Goal: Task Accomplishment & Management: Manage account settings

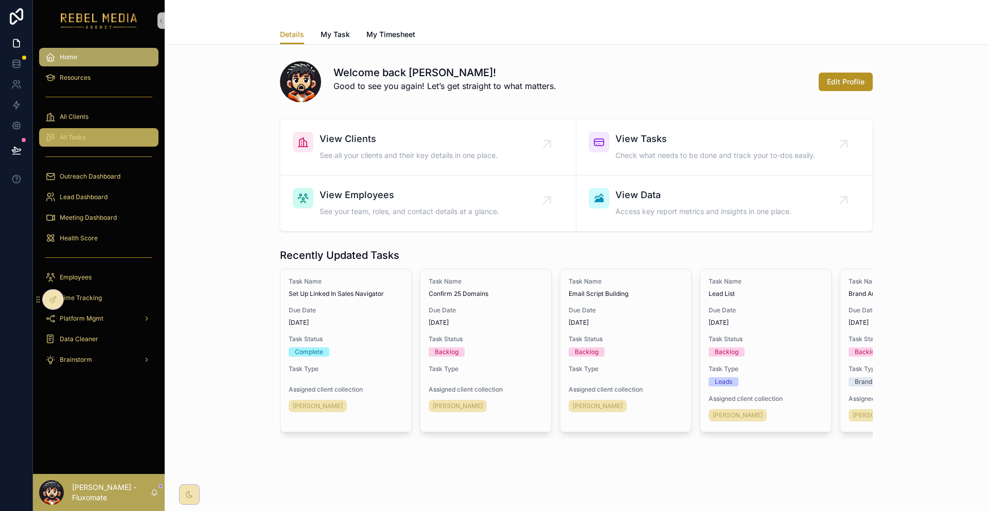
click at [105, 129] on div "All Tasks" at bounding box center [98, 137] width 107 height 16
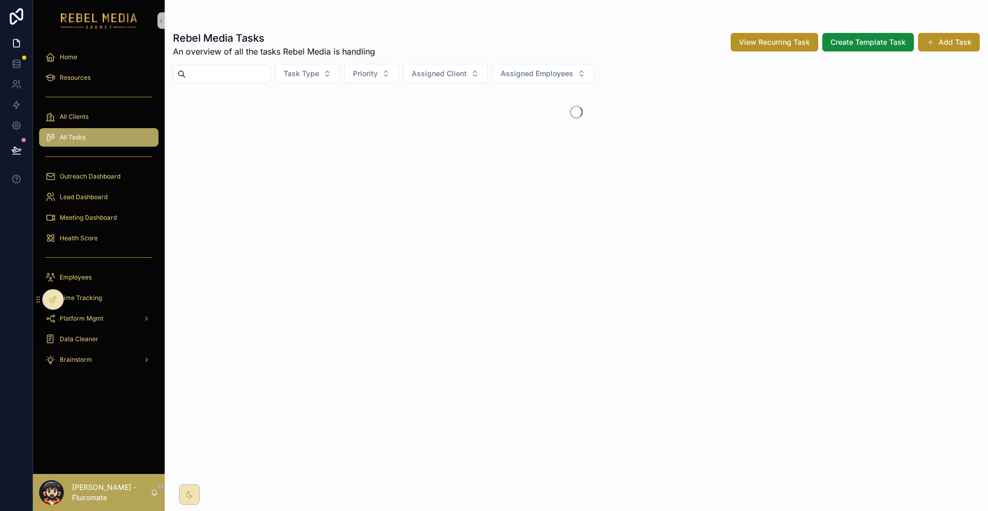
click at [107, 111] on div "All Clients" at bounding box center [99, 116] width 132 height 21
click at [110, 109] on div "All Clients" at bounding box center [98, 117] width 107 height 16
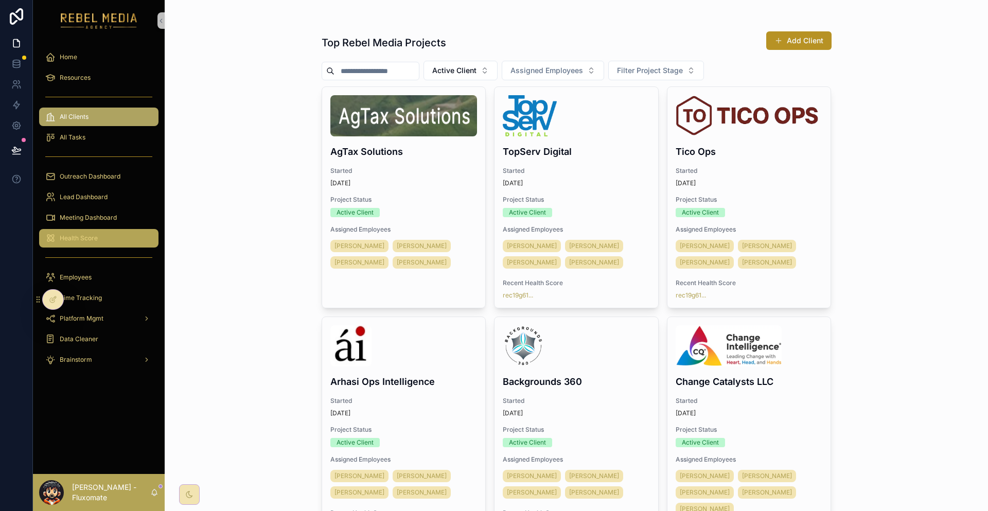
click at [46, 233] on icon "scrollable content" at bounding box center [50, 238] width 10 height 10
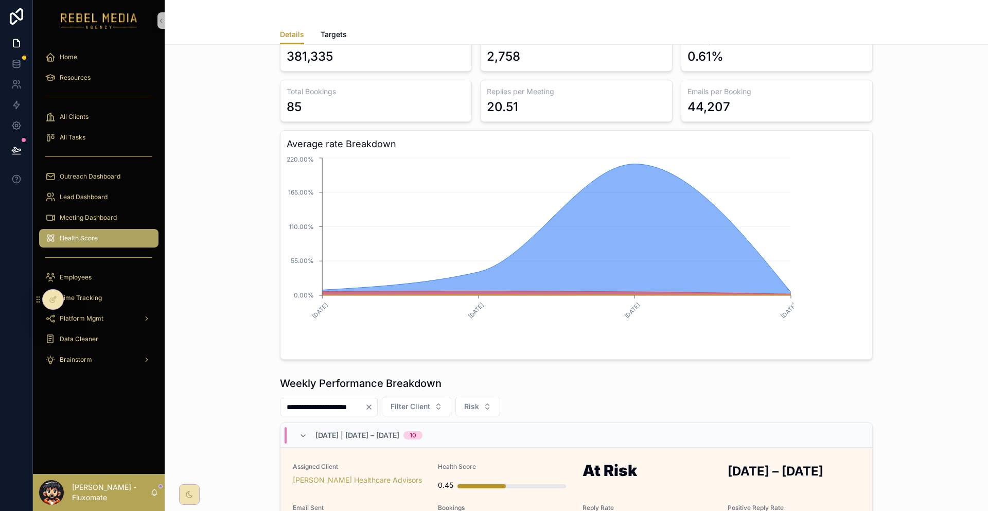
scroll to position [103, 0]
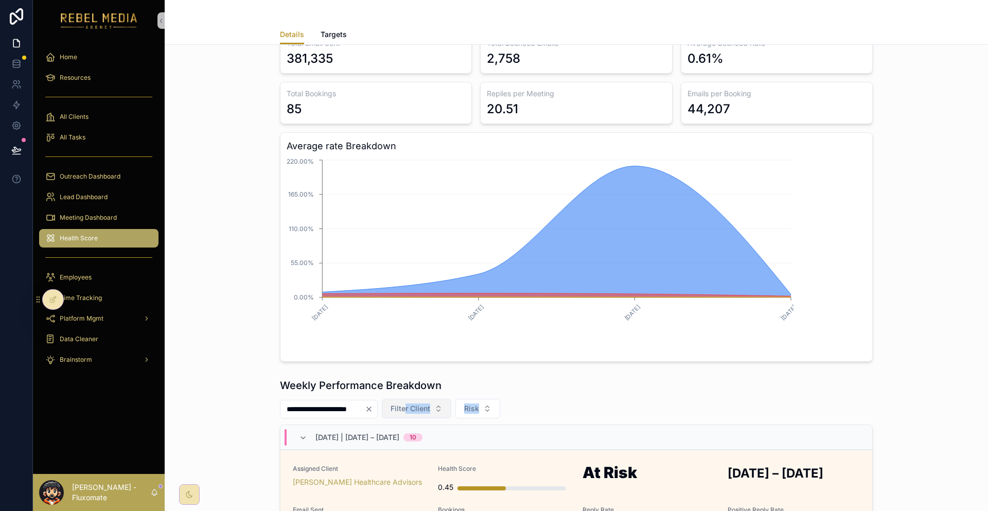
drag, startPoint x: 554, startPoint y: 354, endPoint x: 440, endPoint y: 350, distance: 114.3
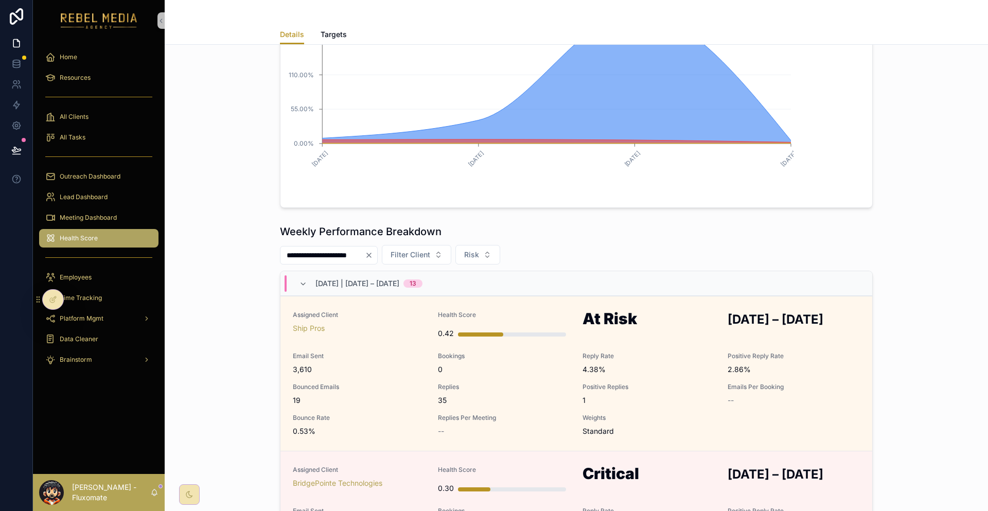
scroll to position [256, 0]
drag, startPoint x: 229, startPoint y: 186, endPoint x: 918, endPoint y: 235, distance: 690.7
click at [918, 235] on div "**********" at bounding box center [576, 440] width 807 height 438
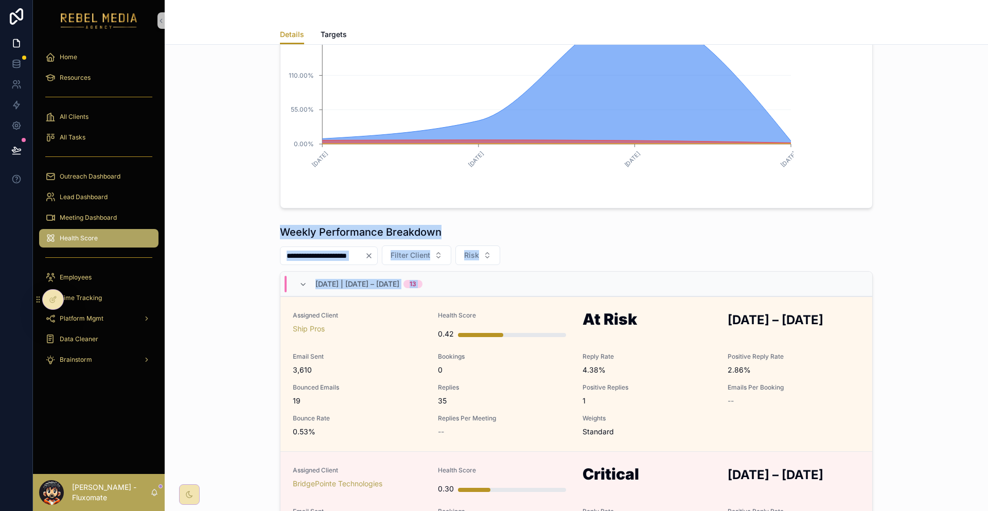
drag, startPoint x: 301, startPoint y: 177, endPoint x: 842, endPoint y: 277, distance: 549.3
click at [842, 277] on div "**********" at bounding box center [576, 440] width 807 height 438
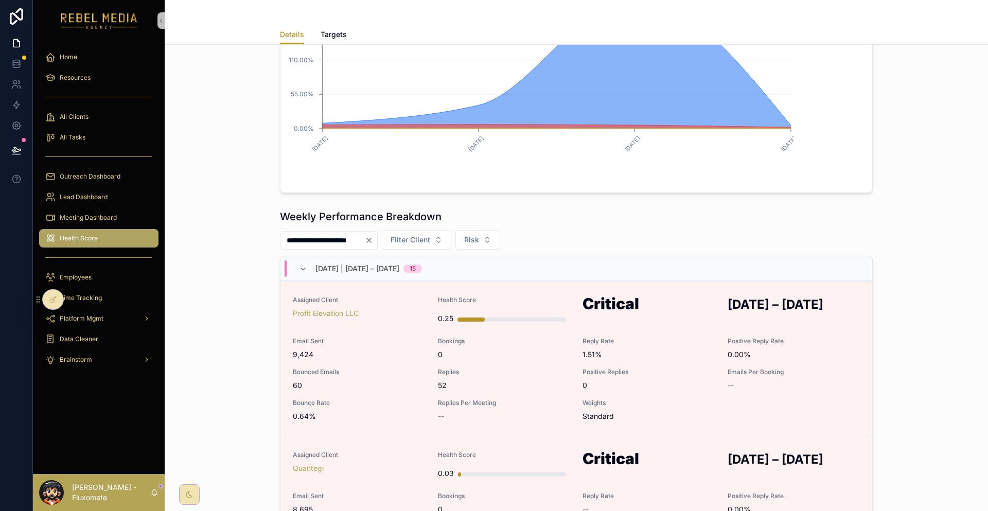
scroll to position [308, 0]
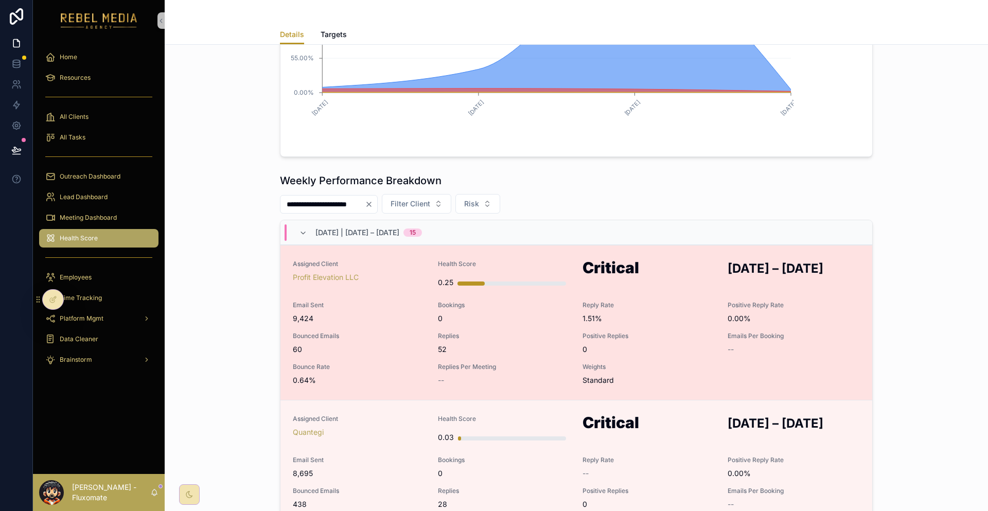
click at [635, 313] on span "1.51%" at bounding box center [648, 318] width 133 height 10
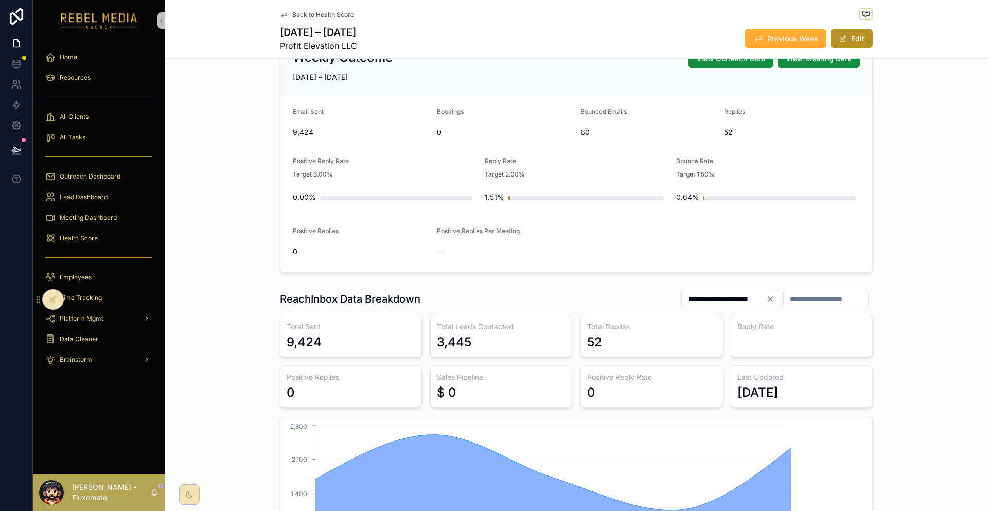
scroll to position [103, 0]
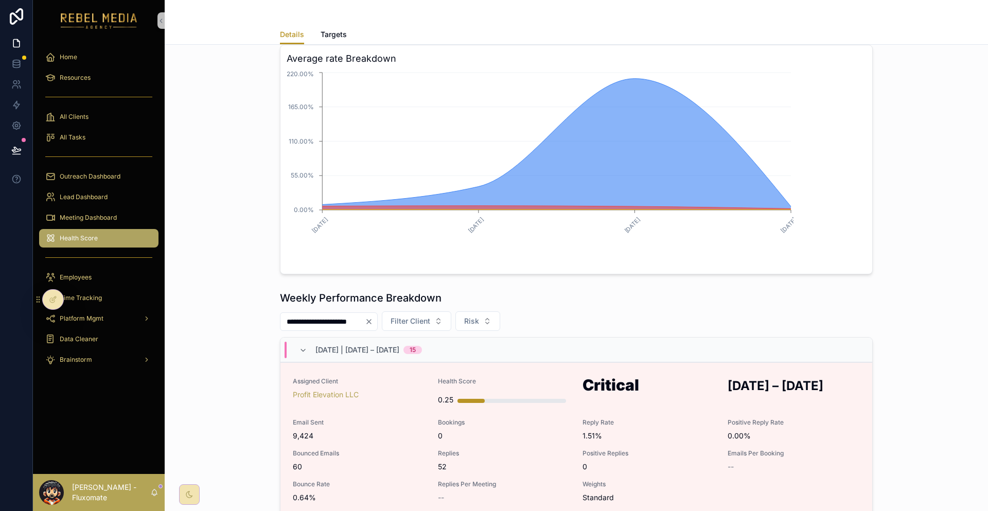
scroll to position [257, 0]
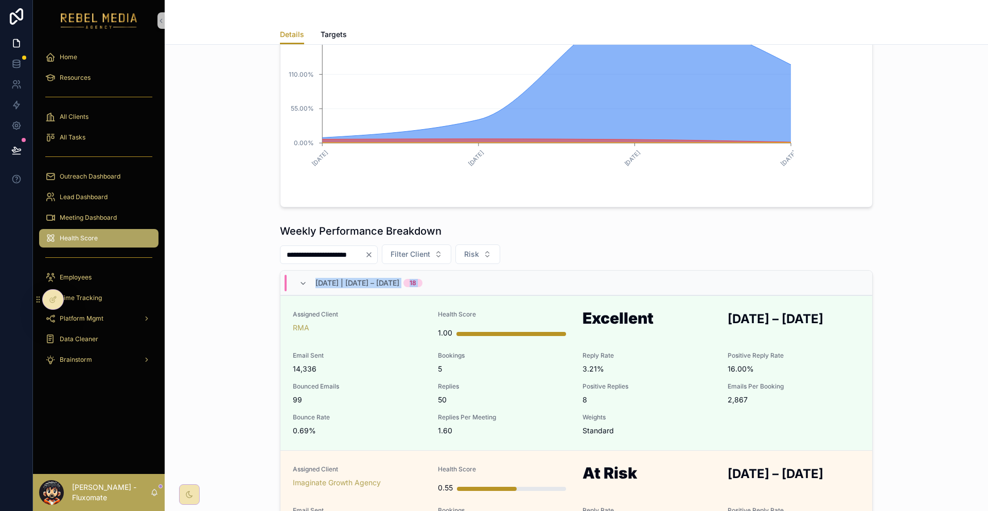
drag, startPoint x: 280, startPoint y: 225, endPoint x: 855, endPoint y: 309, distance: 580.7
click at [847, 328] on div "**********" at bounding box center [576, 439] width 807 height 438
click at [874, 273] on div "**********" at bounding box center [576, 439] width 807 height 438
drag, startPoint x: 272, startPoint y: 217, endPoint x: 532, endPoint y: 198, distance: 261.5
click at [532, 220] on div "**********" at bounding box center [576, 439] width 807 height 438
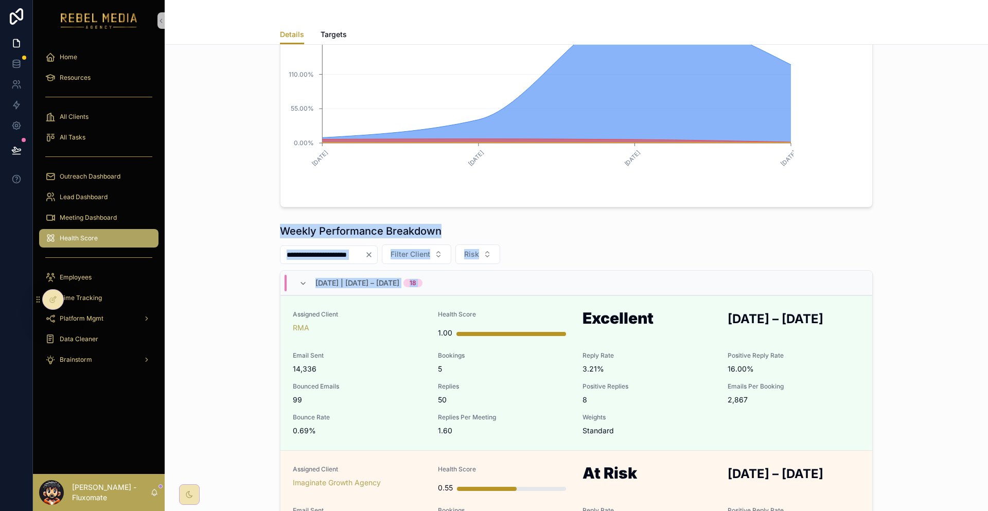
drag, startPoint x: 287, startPoint y: 176, endPoint x: 838, endPoint y: 234, distance: 553.6
click at [836, 238] on div "**********" at bounding box center [576, 439] width 807 height 438
click at [848, 221] on div "**********" at bounding box center [576, 439] width 807 height 438
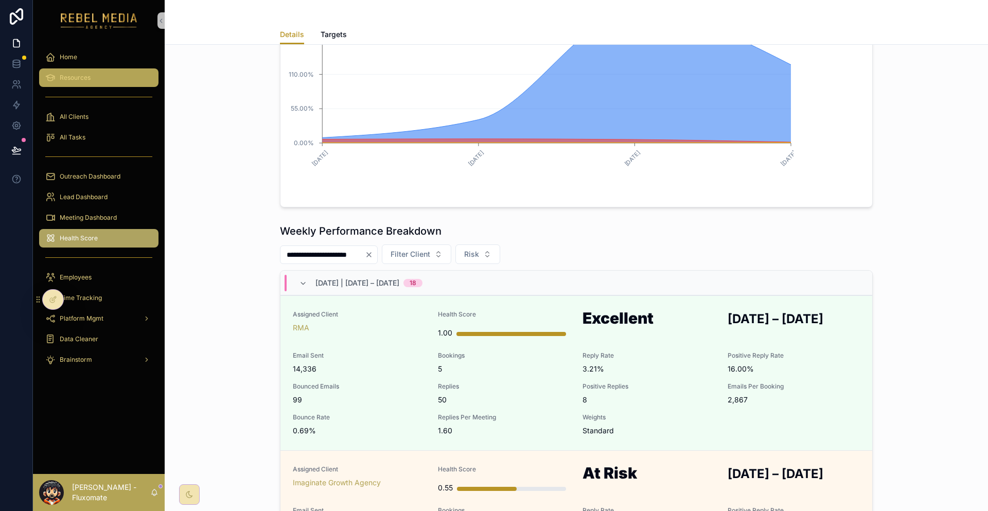
click at [88, 69] on div "Resources" at bounding box center [98, 77] width 107 height 16
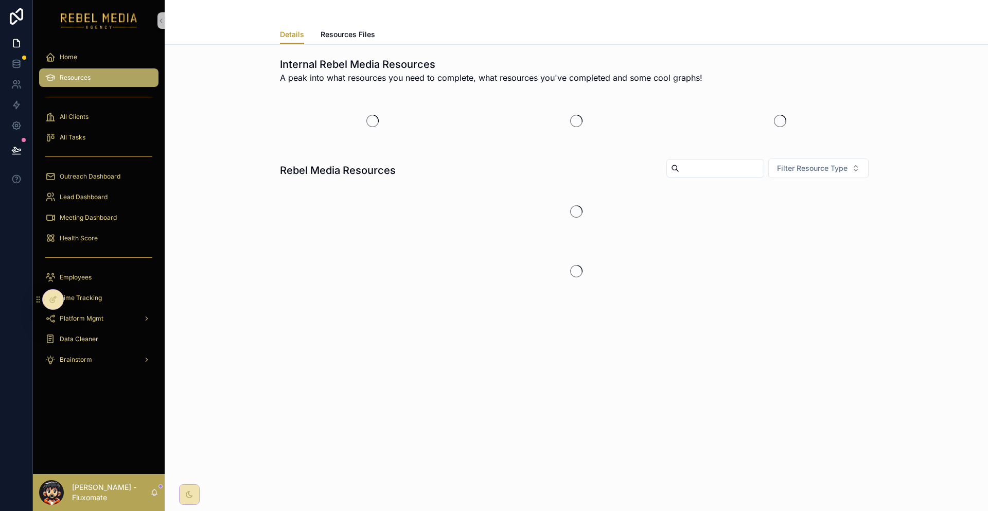
click at [79, 91] on div "scrollable content" at bounding box center [98, 97] width 119 height 16
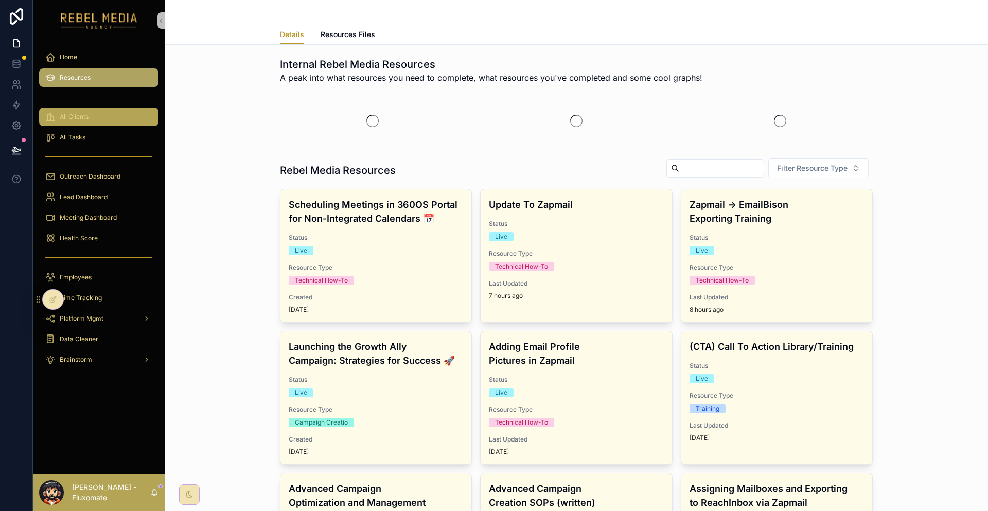
click at [93, 109] on div "All Clients" at bounding box center [98, 117] width 107 height 16
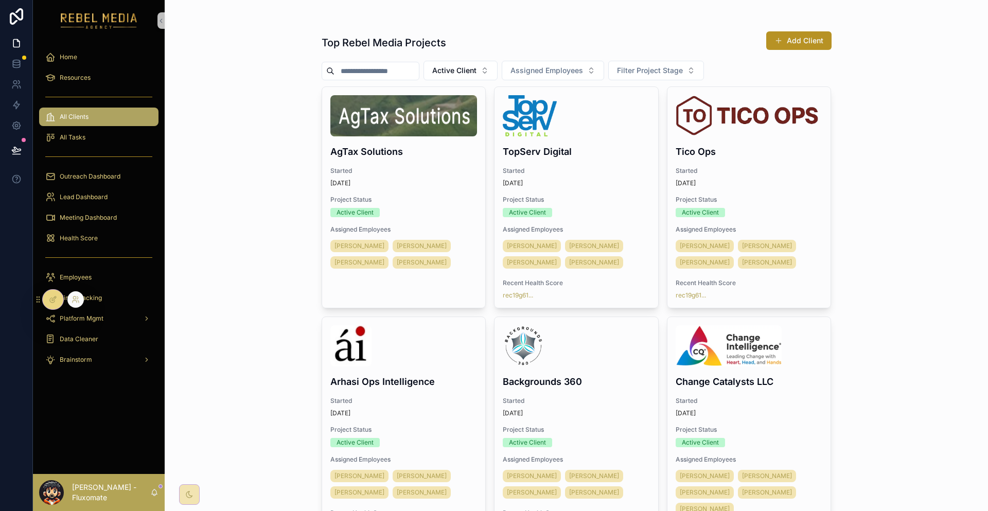
click at [52, 299] on icon at bounding box center [54, 298] width 4 height 4
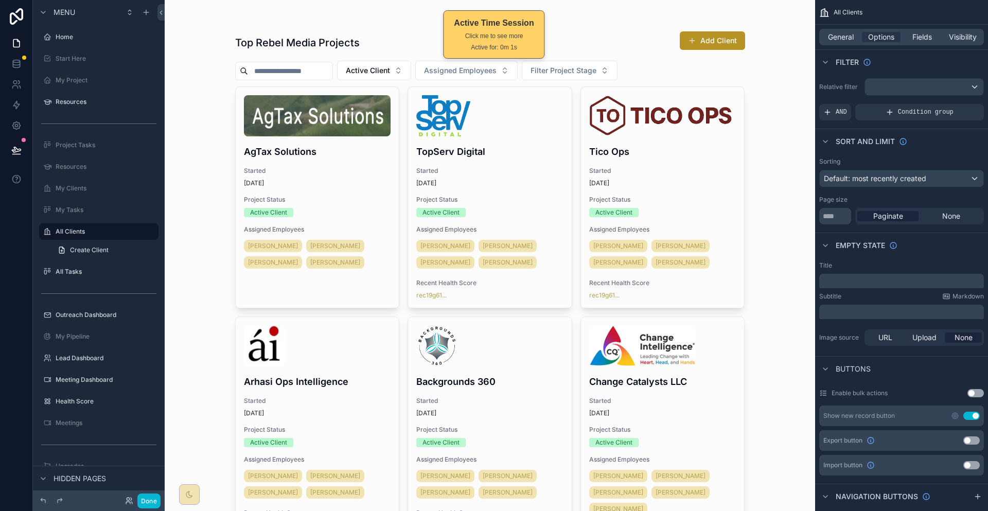
click at [788, 150] on div "Top Rebel Media Projects Add Client Active Client Assigned Employees Filter Pro…" at bounding box center [490, 255] width 650 height 511
click at [923, 35] on span "Fields" at bounding box center [922, 37] width 20 height 10
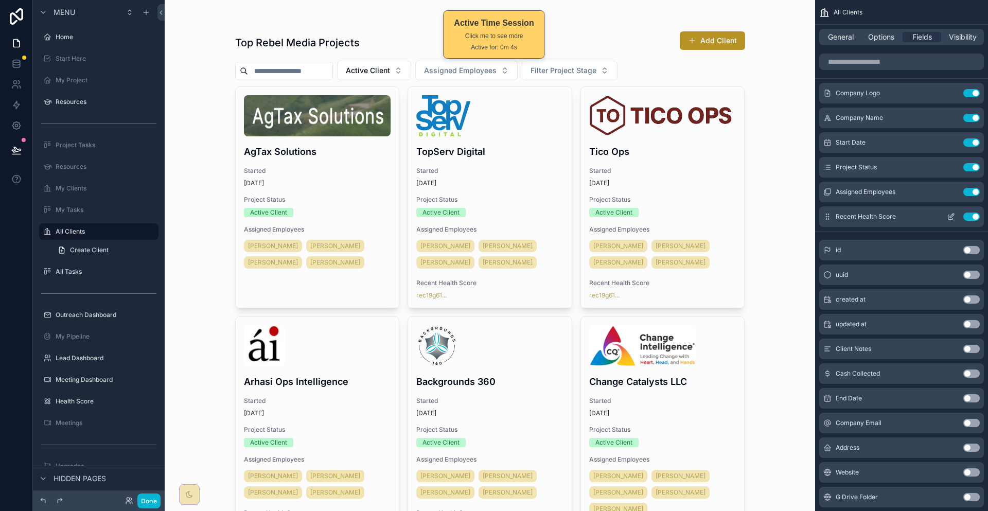
click at [954, 214] on icon "scrollable content" at bounding box center [952, 216] width 4 height 4
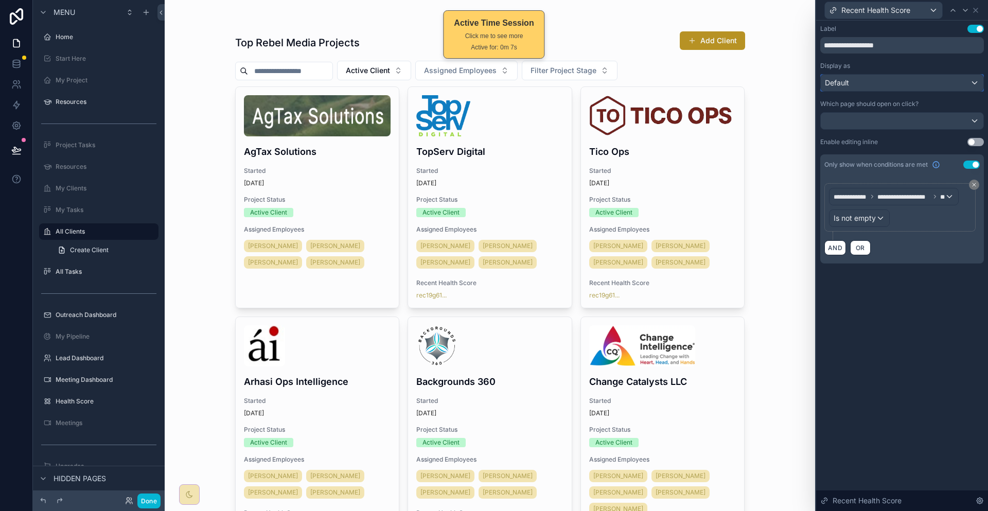
click at [905, 75] on div "Default" at bounding box center [902, 83] width 163 height 16
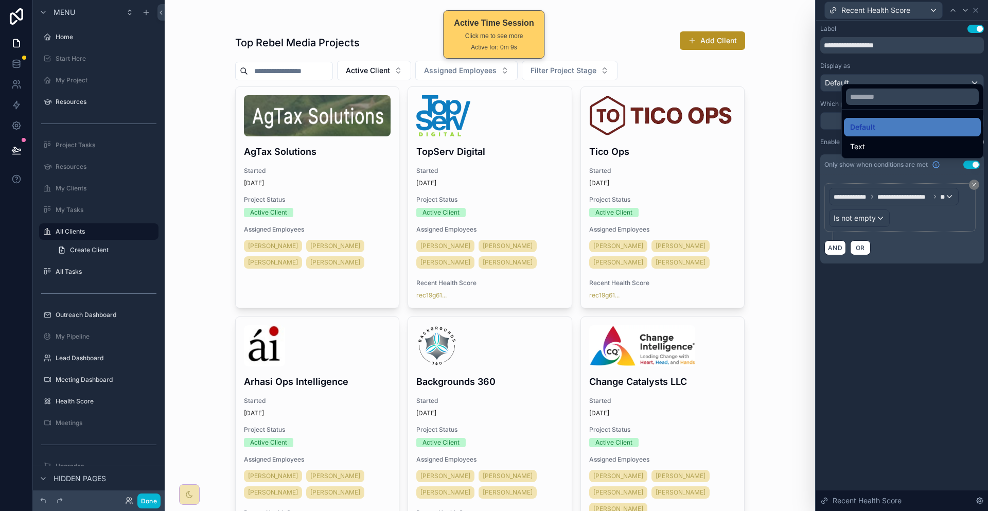
click at [841, 401] on div at bounding box center [902, 255] width 172 height 511
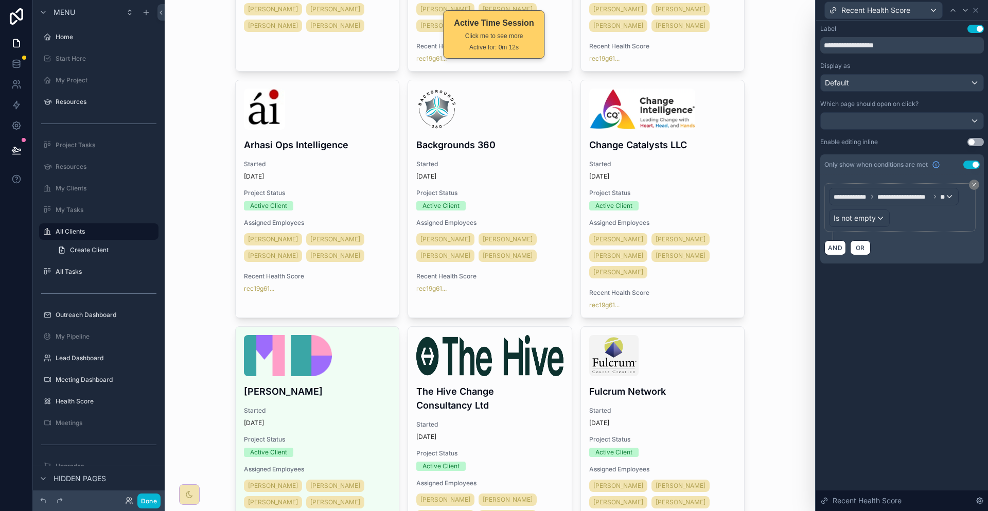
scroll to position [257, 0]
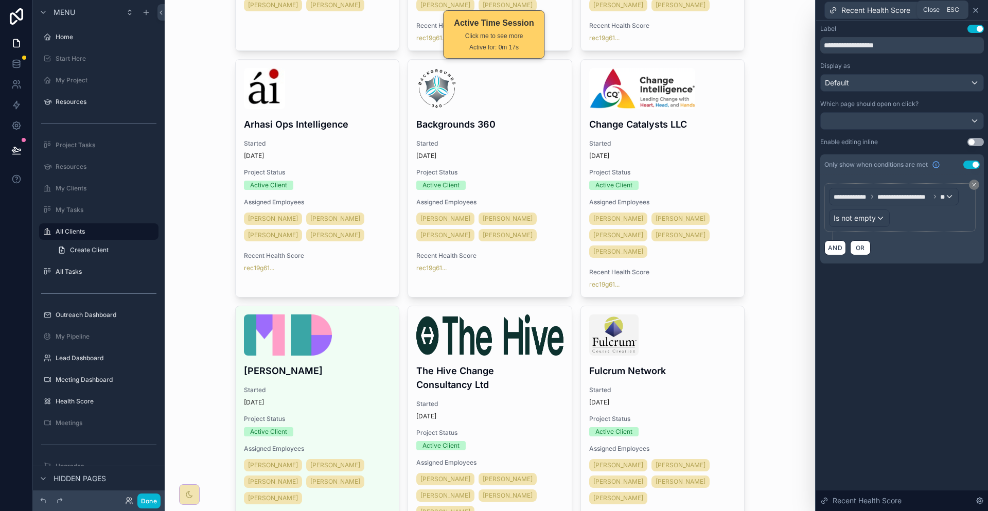
click at [977, 6] on icon at bounding box center [975, 10] width 8 height 8
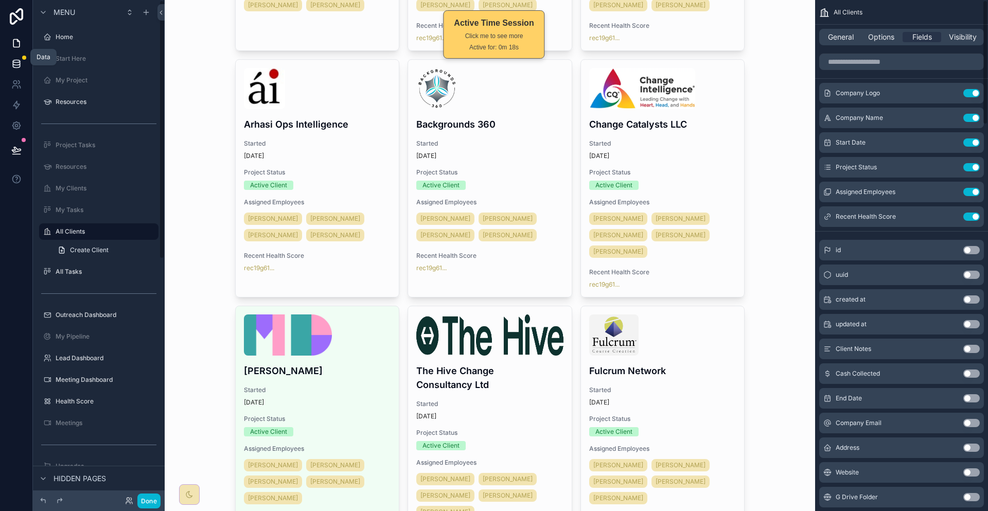
click at [13, 59] on icon at bounding box center [16, 64] width 10 height 10
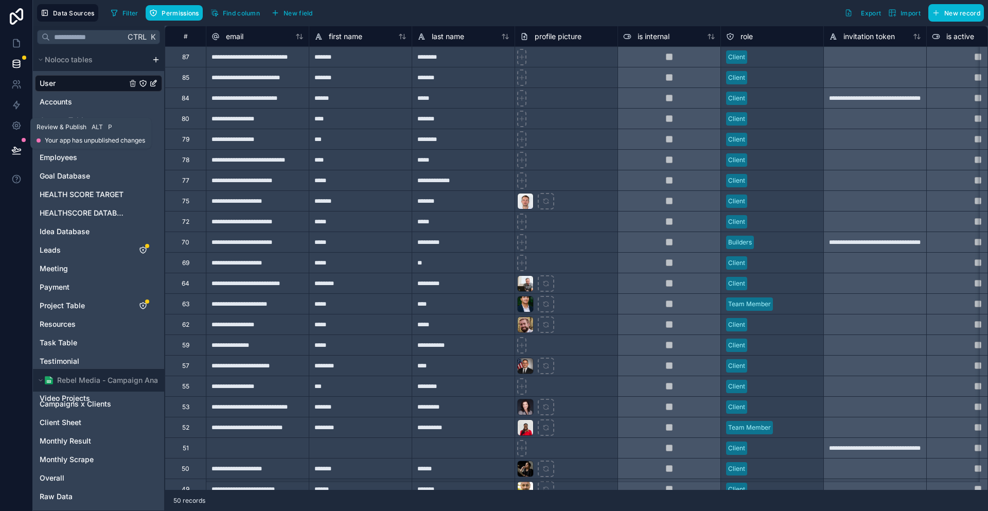
click at [22, 136] on button at bounding box center [16, 150] width 23 height 29
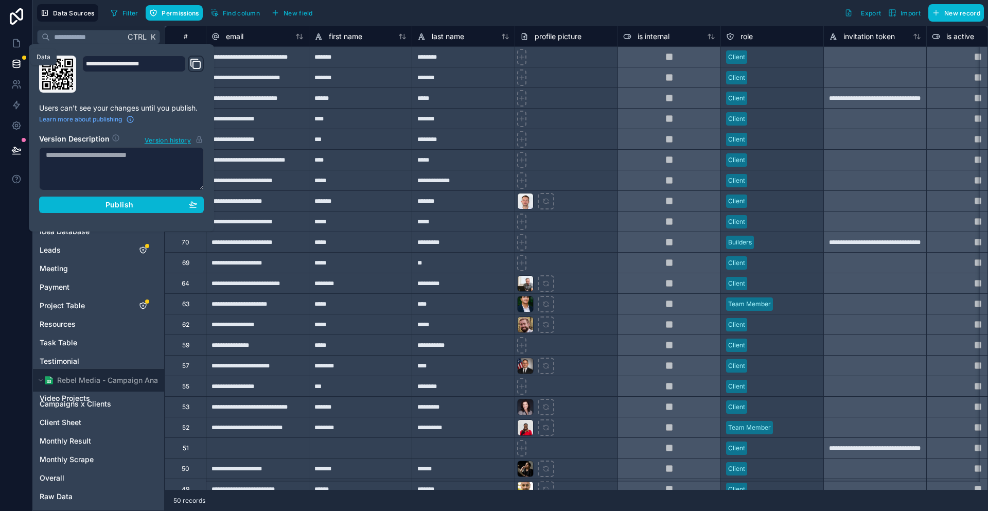
click at [12, 59] on icon at bounding box center [16, 64] width 10 height 10
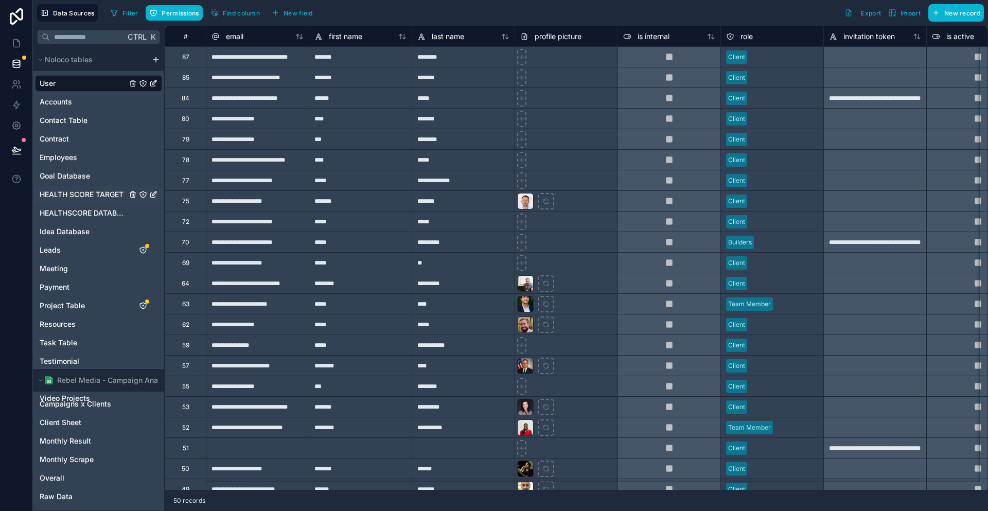
click at [52, 186] on div "HEALTH SCORE TARGET" at bounding box center [98, 194] width 127 height 16
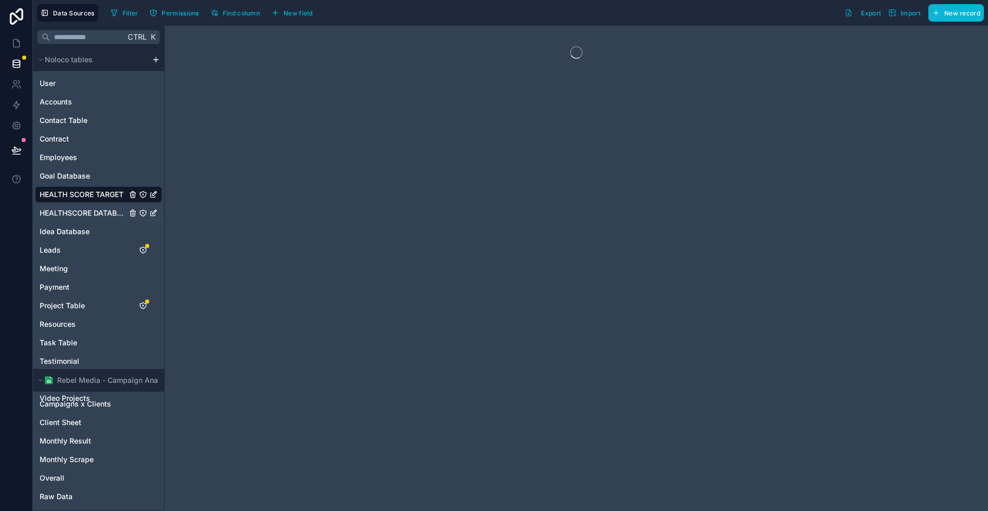
click at [53, 208] on span "HEALTHSCORE DATABASE" at bounding box center [83, 213] width 87 height 10
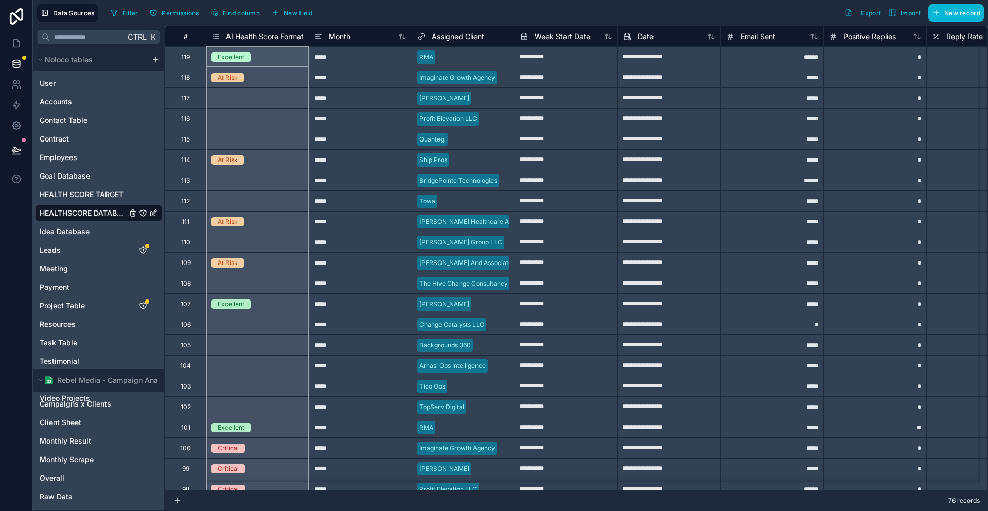
click at [256, 35] on span "AI Health Score Format" at bounding box center [265, 36] width 78 height 10
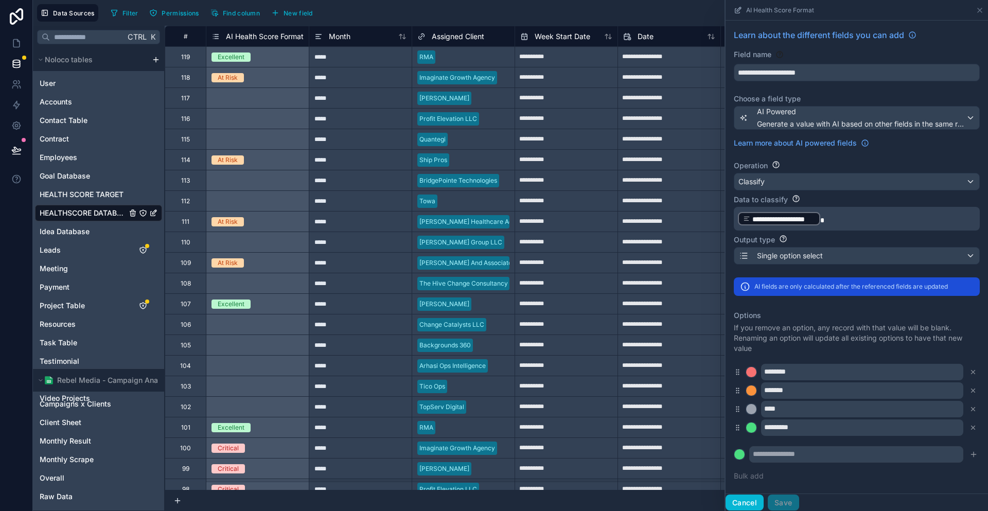
click at [763, 500] on button "Cancel" at bounding box center [744, 502] width 38 height 16
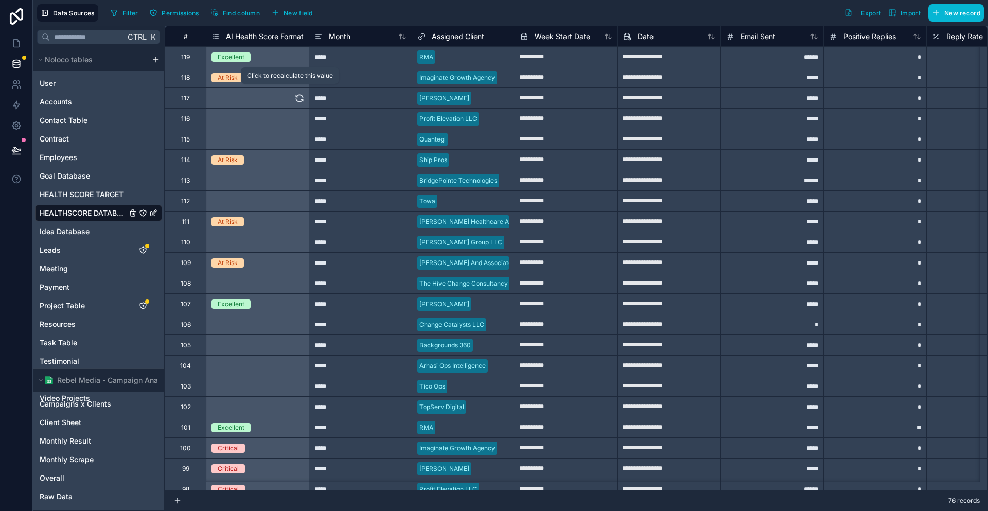
click at [296, 98] on icon at bounding box center [299, 99] width 7 height 3
click at [294, 118] on icon at bounding box center [299, 119] width 10 height 10
click at [294, 134] on icon at bounding box center [299, 139] width 10 height 10
click at [294, 171] on button at bounding box center [299, 180] width 10 height 20
click at [294, 196] on icon at bounding box center [299, 201] width 10 height 10
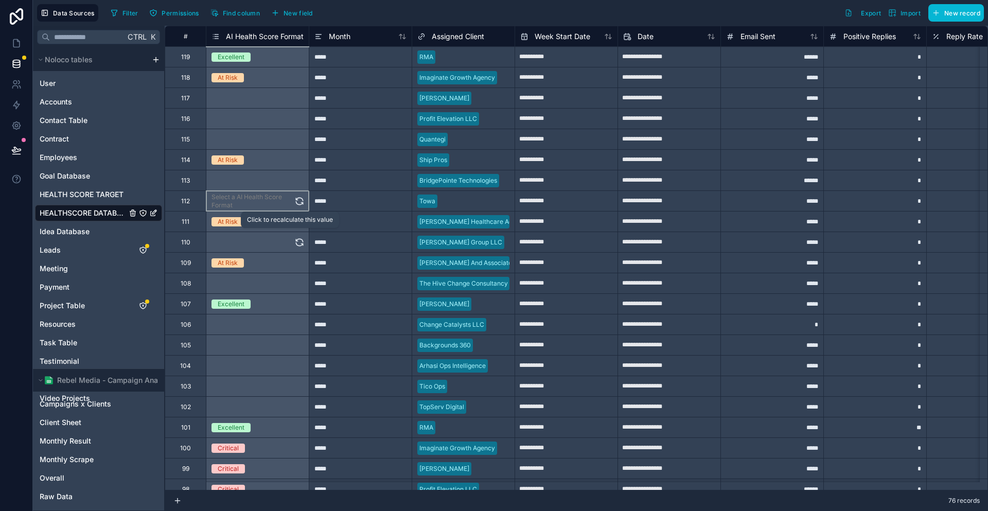
click at [296, 242] on icon at bounding box center [299, 243] width 7 height 3
click at [294, 279] on icon at bounding box center [299, 283] width 10 height 10
click at [294, 321] on icon at bounding box center [299, 324] width 10 height 10
click at [294, 340] on icon at bounding box center [299, 345] width 10 height 10
click at [296, 362] on icon at bounding box center [299, 363] width 7 height 3
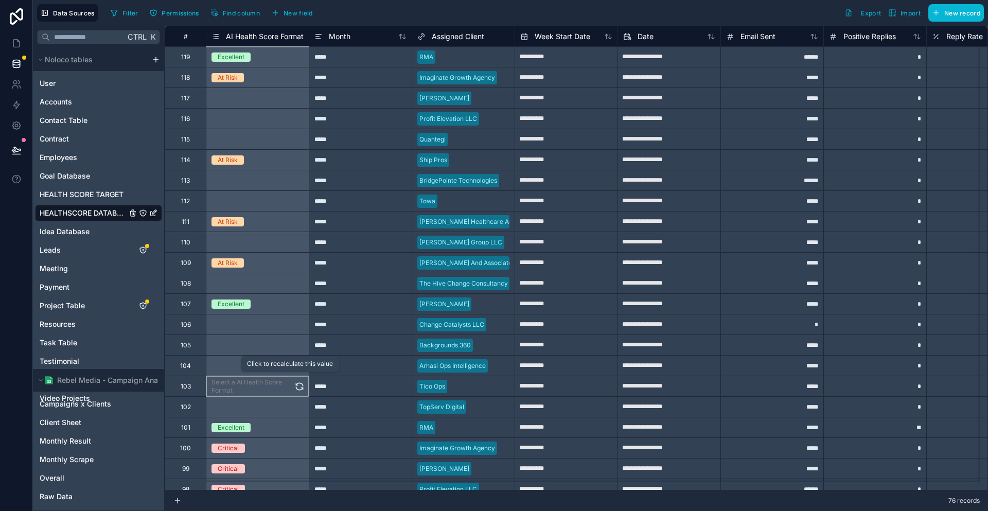
click at [296, 383] on icon at bounding box center [299, 384] width 7 height 3
click at [294, 402] on icon at bounding box center [299, 407] width 10 height 10
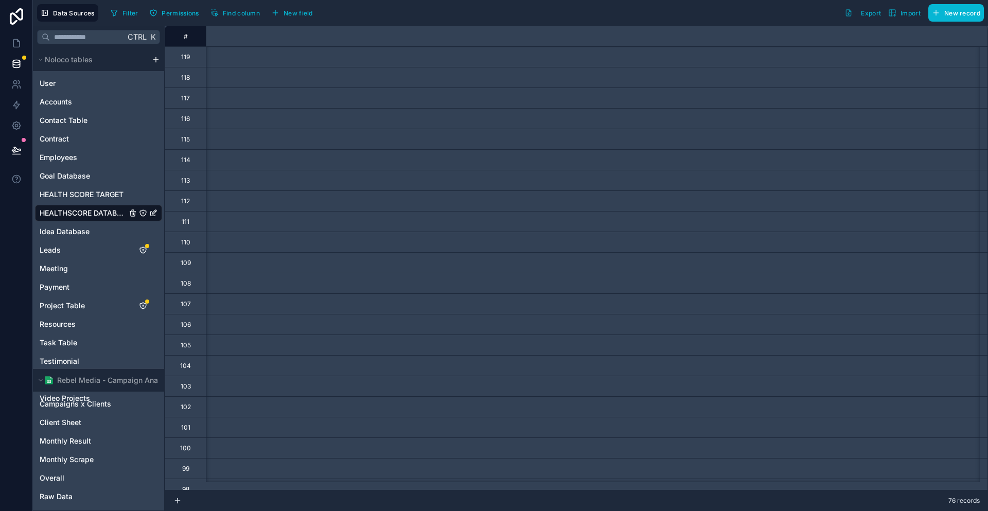
scroll to position [0, 3824]
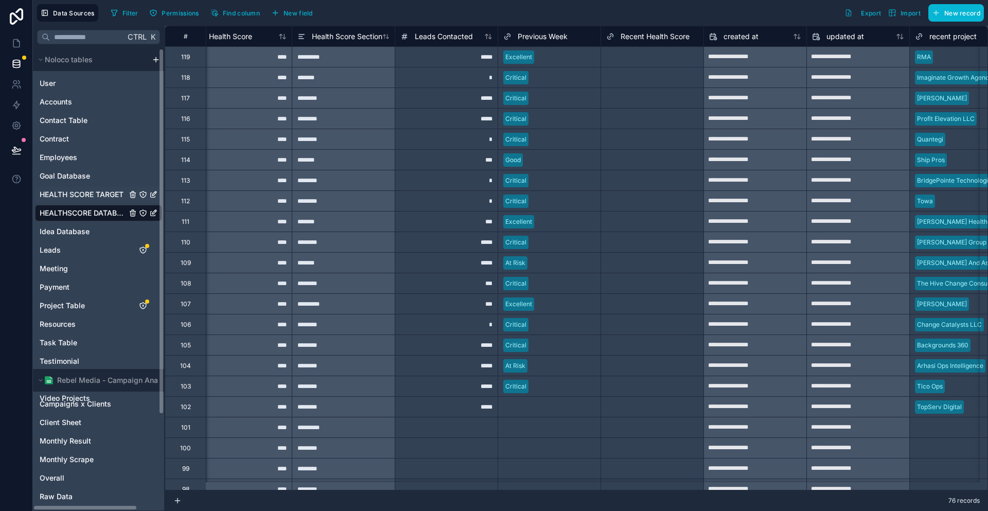
click at [66, 189] on span "HEALTH SCORE TARGET" at bounding box center [82, 194] width 84 height 10
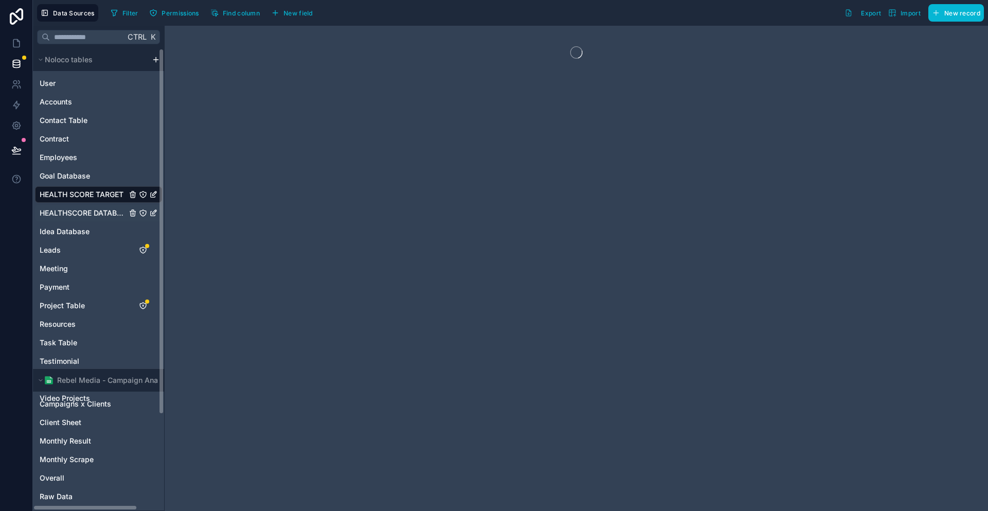
click at [67, 208] on span "HEALTHSCORE DATABASE" at bounding box center [83, 213] width 87 height 10
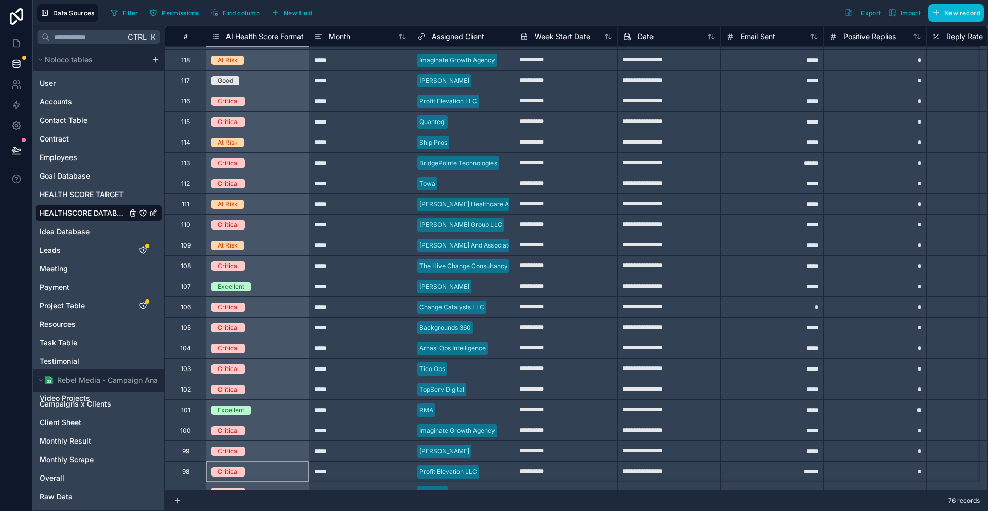
scroll to position [38, 0]
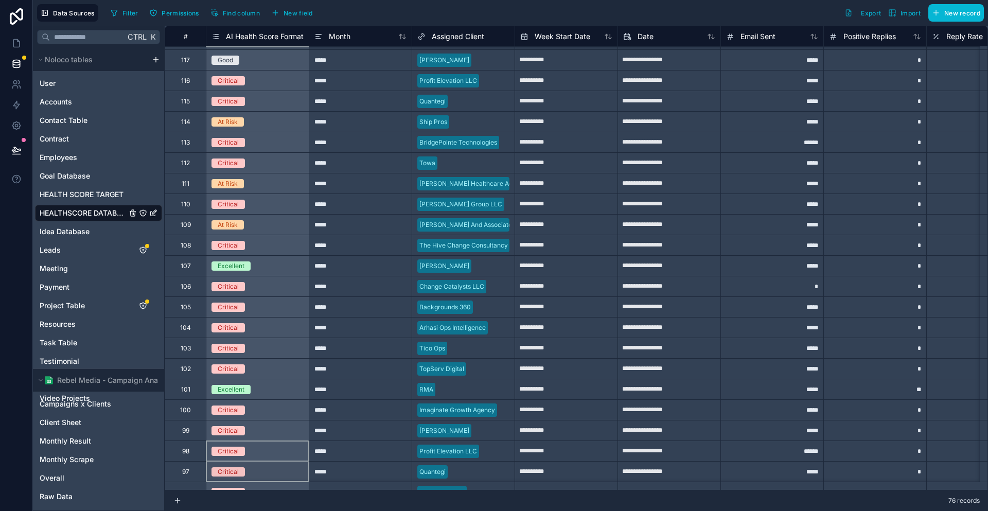
click at [267, 487] on div "**********" at bounding box center [576, 258] width 823 height 465
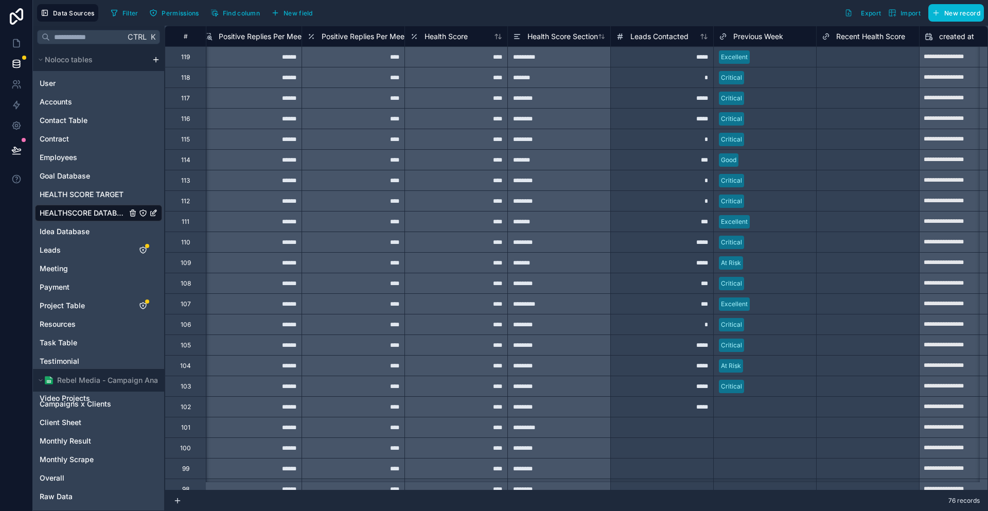
scroll to position [0, 3506]
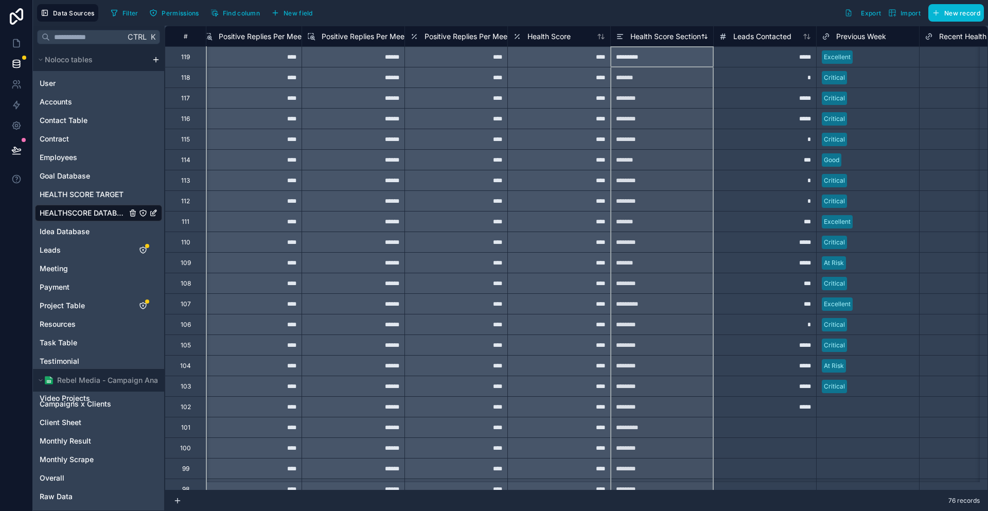
click at [638, 35] on span "Health Score Section" at bounding box center [665, 36] width 70 height 10
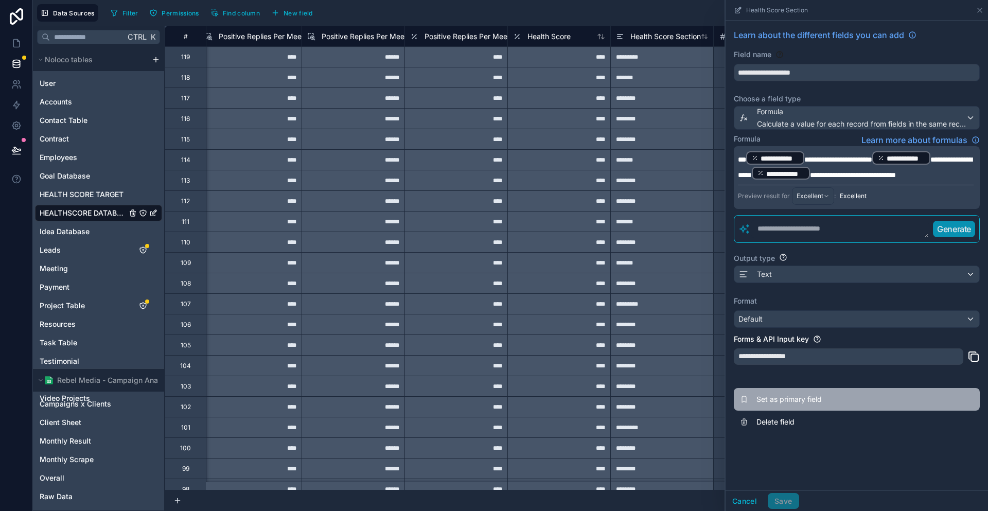
click at [812, 394] on span "Set as primary field" at bounding box center [830, 399] width 148 height 10
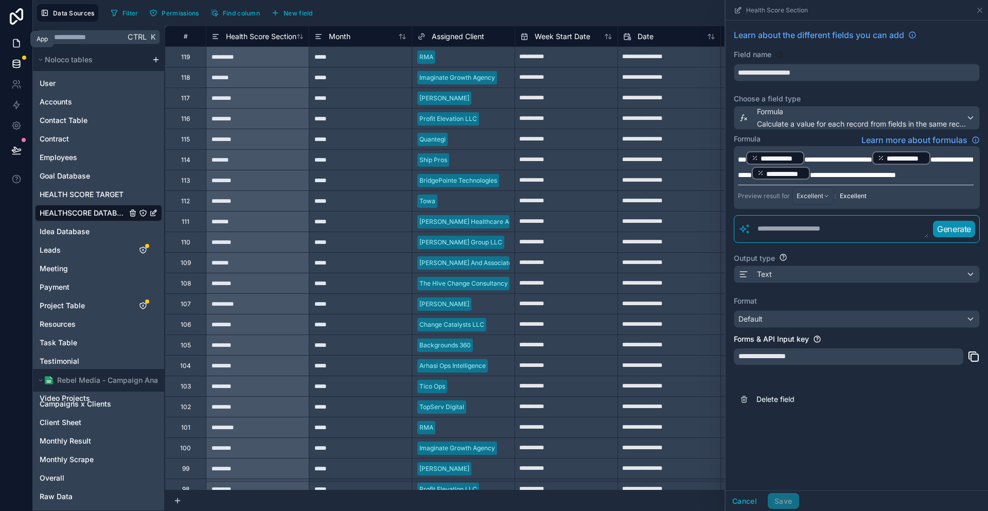
click at [4, 37] on link at bounding box center [16, 43] width 32 height 21
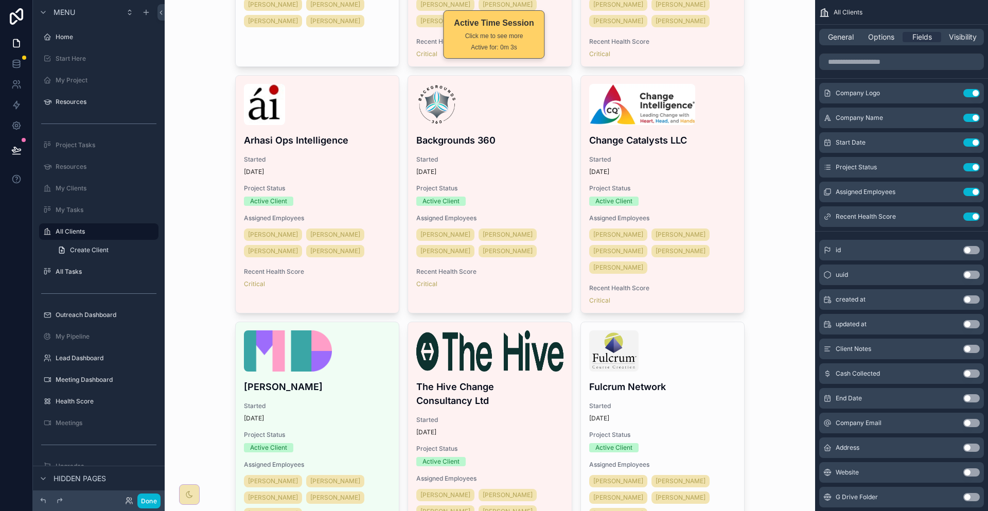
scroll to position [257, 0]
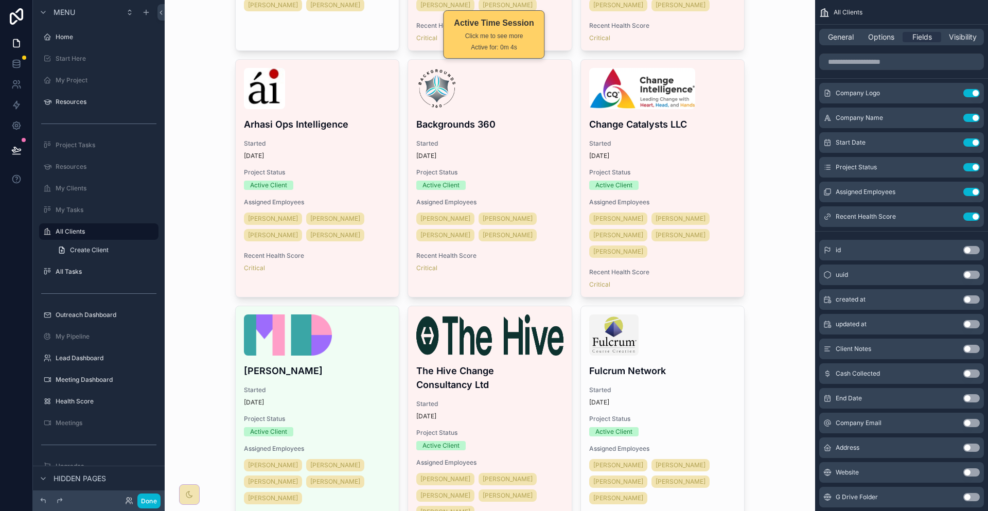
click at [547, 168] on span "Project Status" at bounding box center [489, 172] width 147 height 8
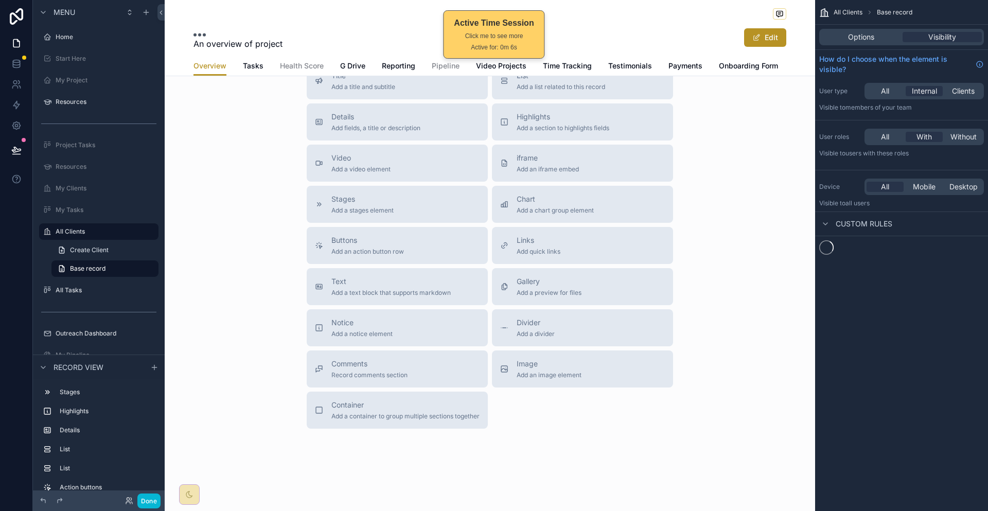
scroll to position [125, 0]
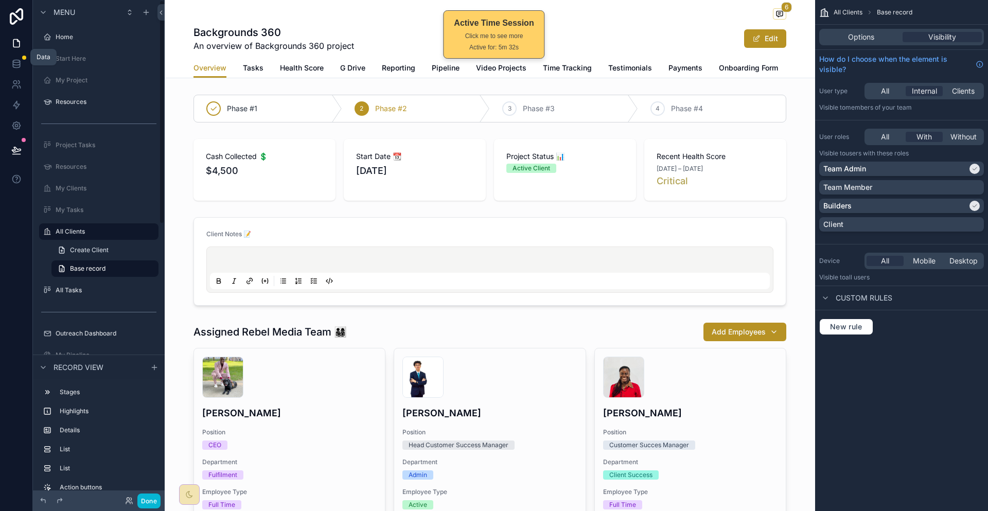
drag, startPoint x: 18, startPoint y: 53, endPoint x: 28, endPoint y: 57, distance: 11.1
click at [18, 59] on icon at bounding box center [16, 64] width 10 height 10
